Goal: Navigation & Orientation: Find specific page/section

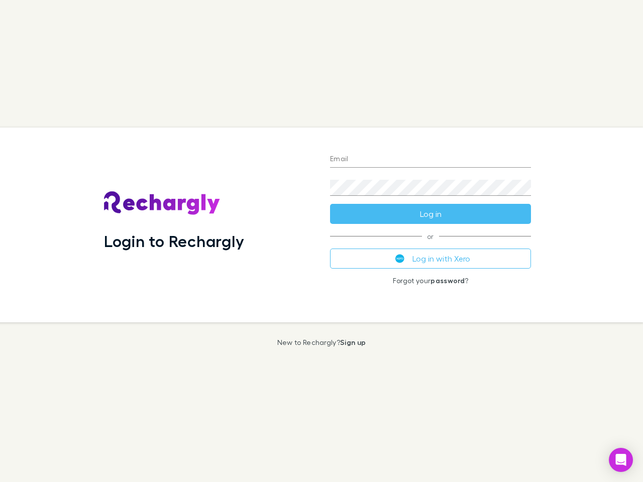
click at [321, 241] on div "Login to Rechargly" at bounding box center [209, 225] width 226 height 195
click at [430, 160] on input "Email" at bounding box center [430, 160] width 201 height 16
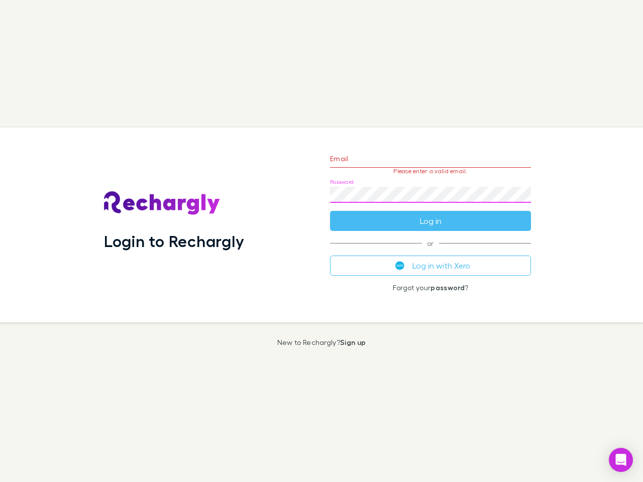
click at [430, 214] on form "Email Please enter a valid email. Password Log in" at bounding box center [430, 187] width 201 height 87
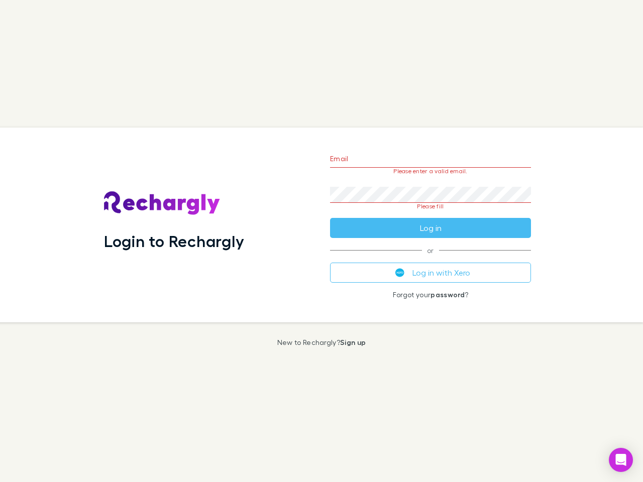
click at [430, 259] on div "Email Please enter a valid email. Password Please fill Log in or Log in with Xe…" at bounding box center [430, 225] width 217 height 195
click at [621, 460] on icon "Open Intercom Messenger" at bounding box center [620, 460] width 11 height 12
